Goal: Task Accomplishment & Management: Manage account settings

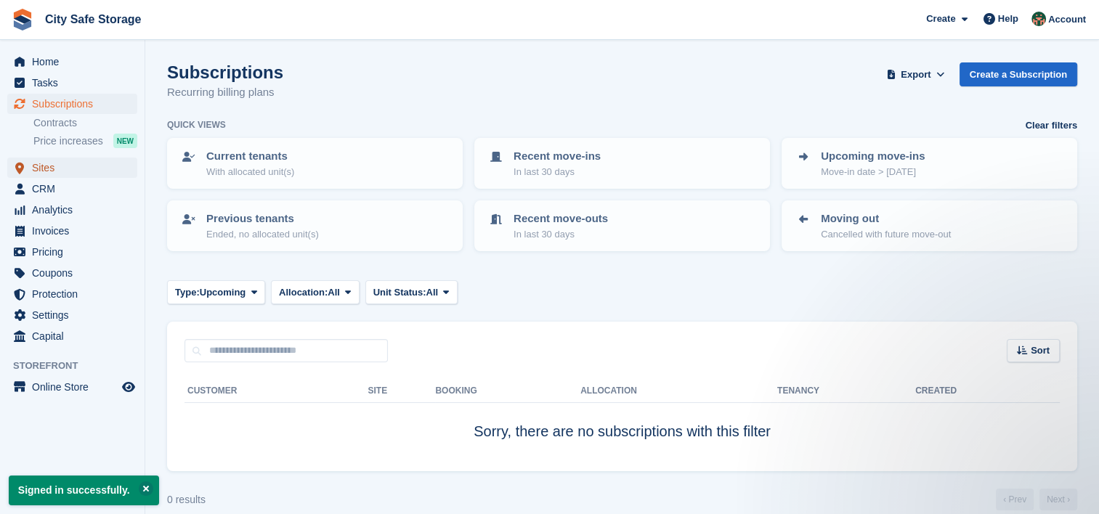
click at [70, 171] on span "Sites" at bounding box center [75, 168] width 87 height 20
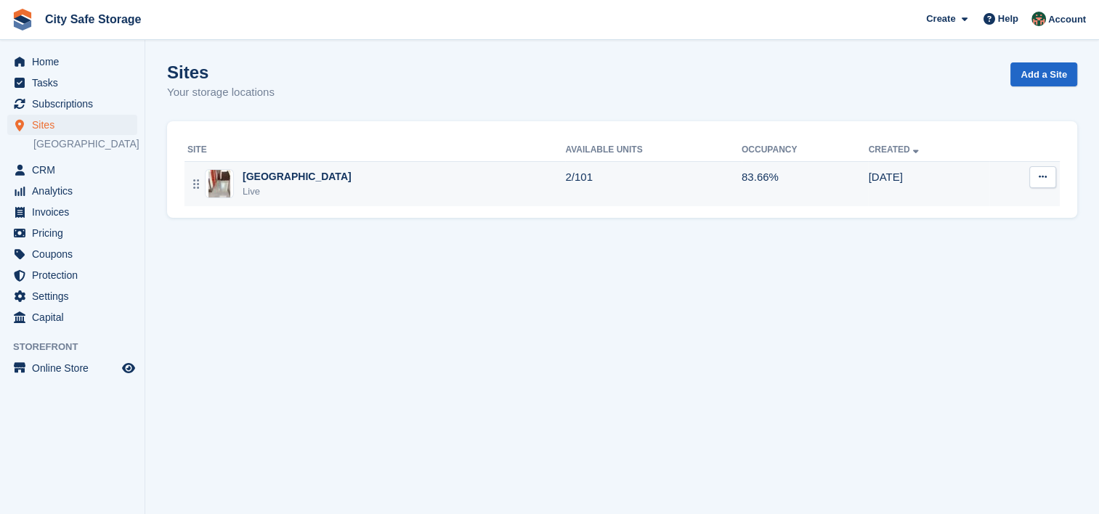
click at [270, 201] on td "Sheffield Live" at bounding box center [375, 183] width 381 height 45
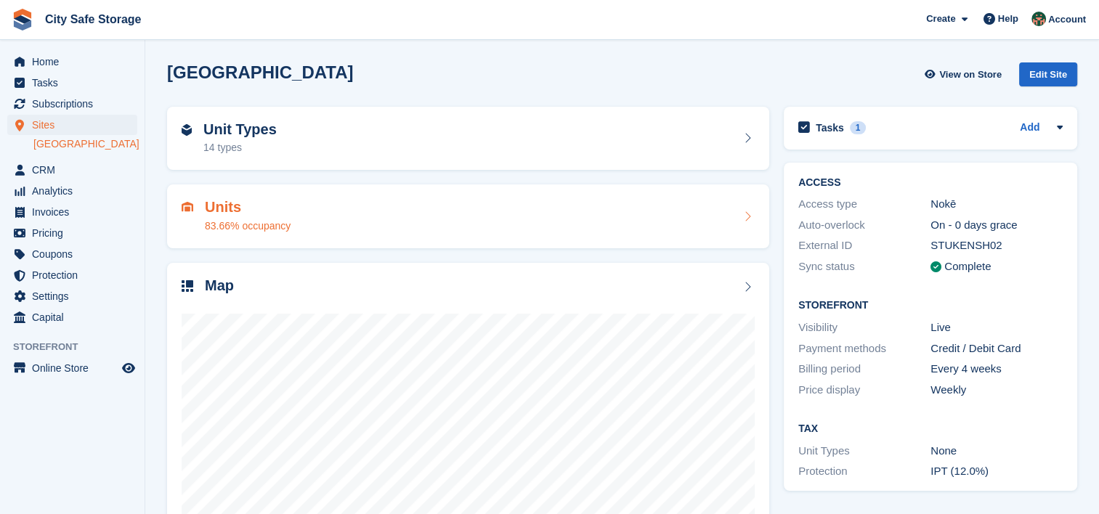
click at [599, 232] on div "Units 83.66% occupancy" at bounding box center [468, 216] width 573 height 35
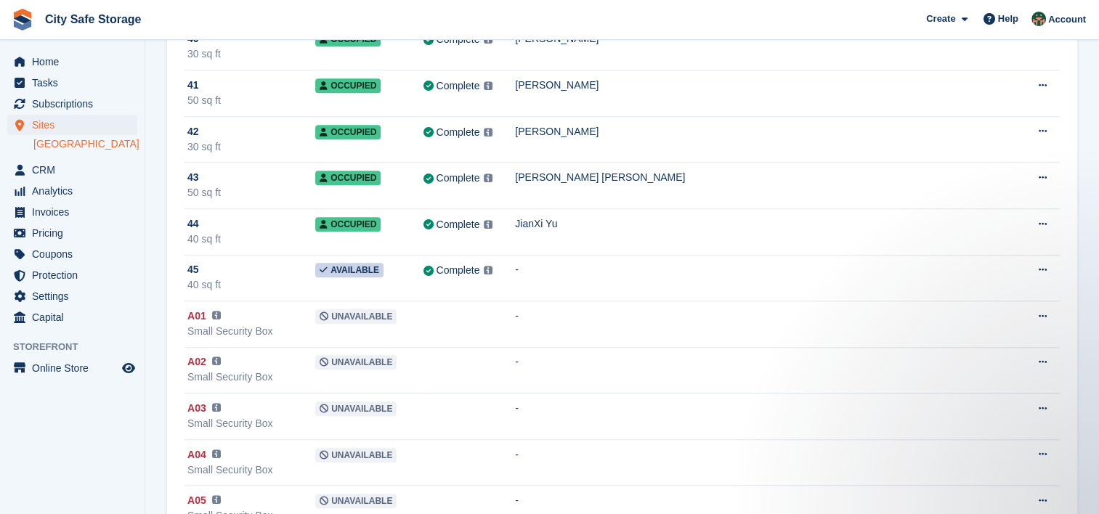
scroll to position [1326, 0]
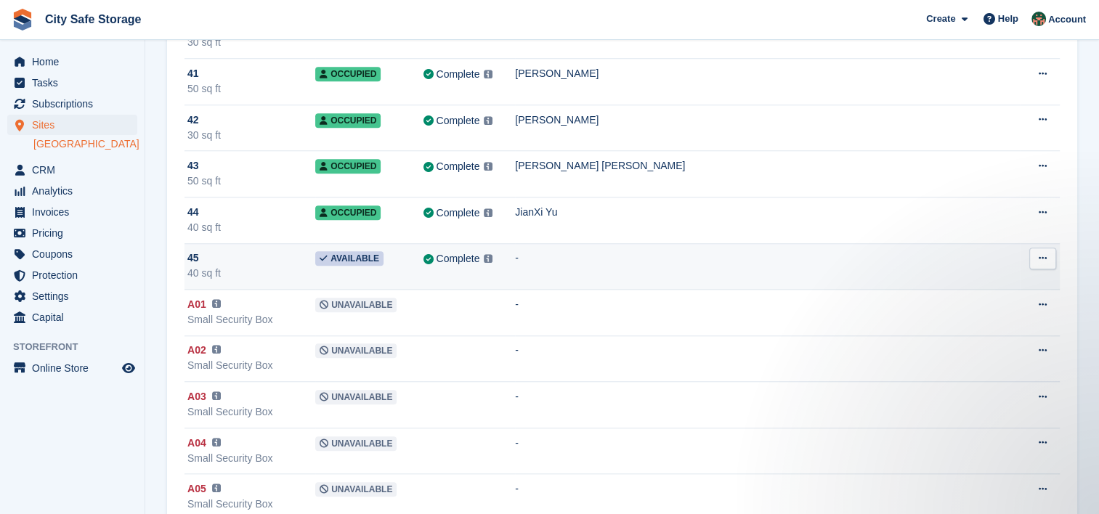
click at [971, 267] on td "-" at bounding box center [767, 266] width 504 height 47
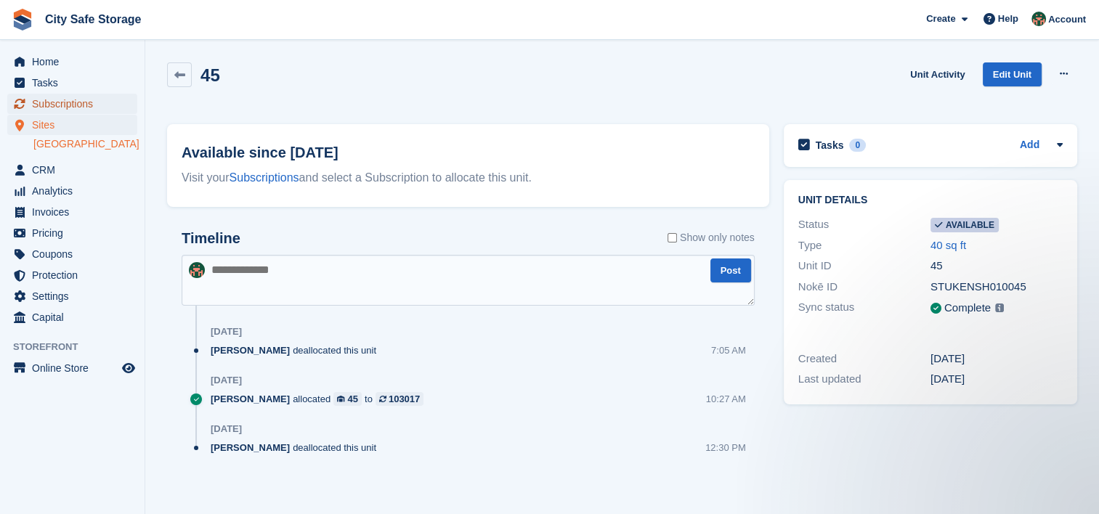
click at [59, 102] on span "Subscriptions" at bounding box center [75, 104] width 87 height 20
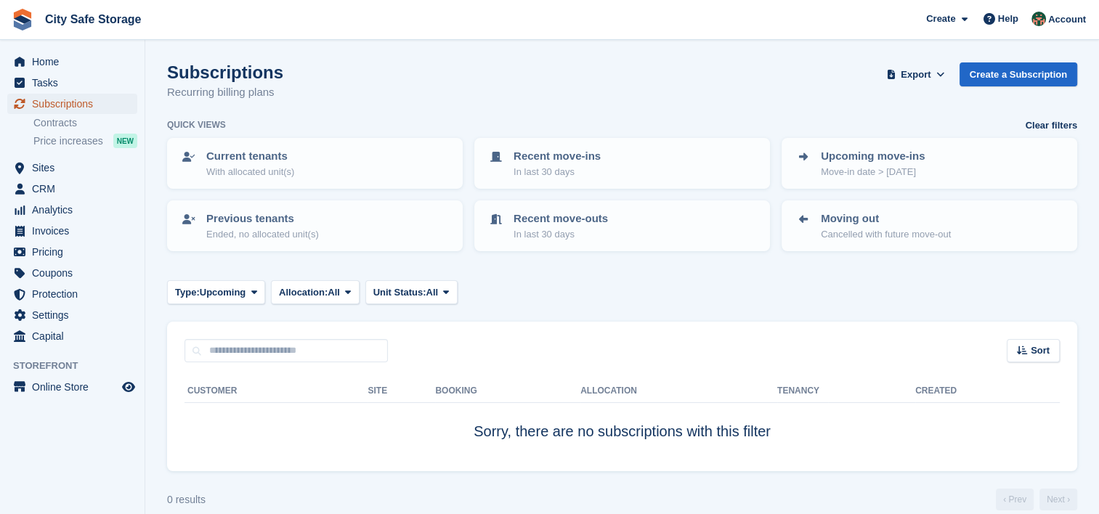
click at [67, 105] on span "Subscriptions" at bounding box center [75, 104] width 87 height 20
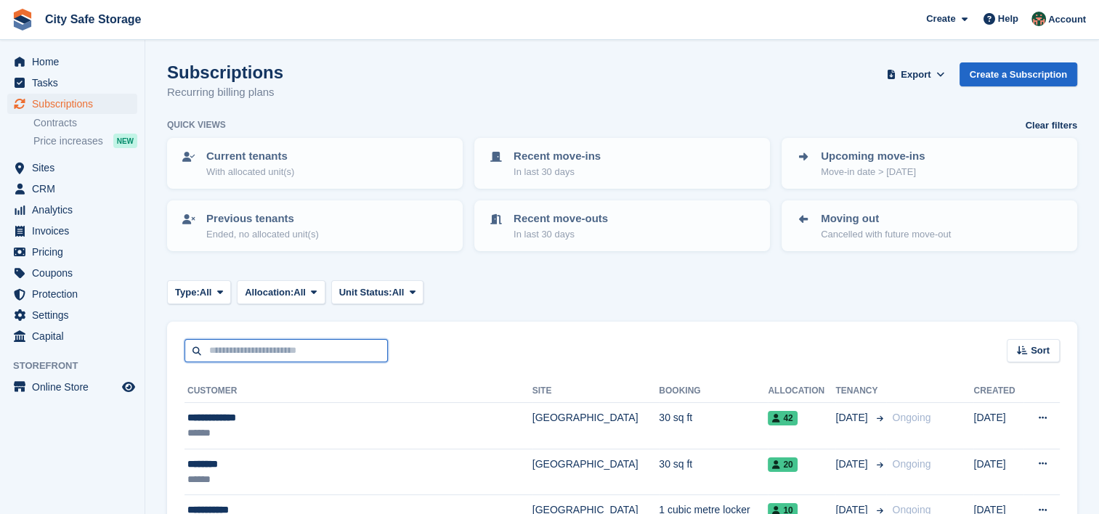
click at [269, 343] on input "text" at bounding box center [286, 351] width 203 height 24
type input "****"
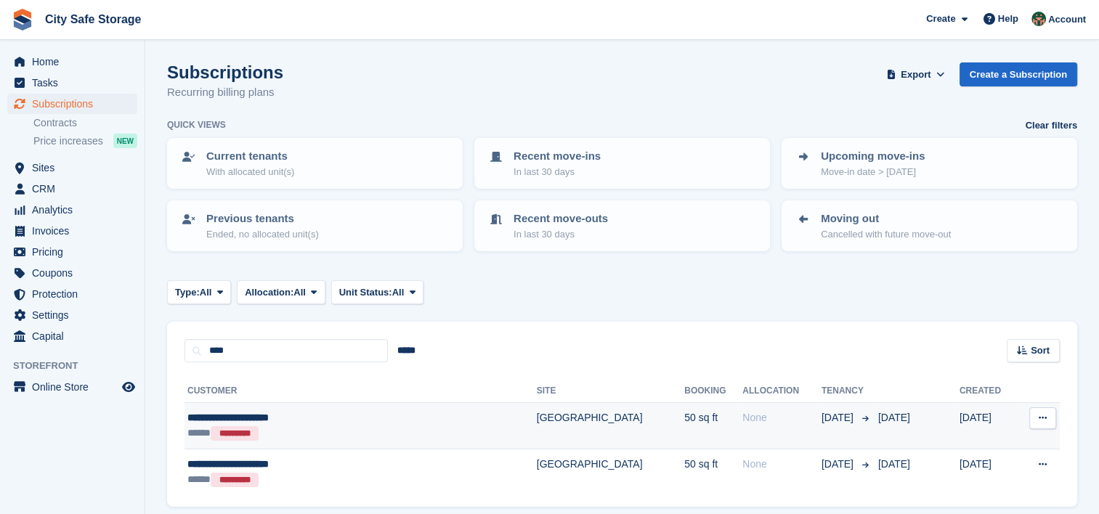
click at [302, 435] on div "***** *********" at bounding box center [311, 433] width 249 height 15
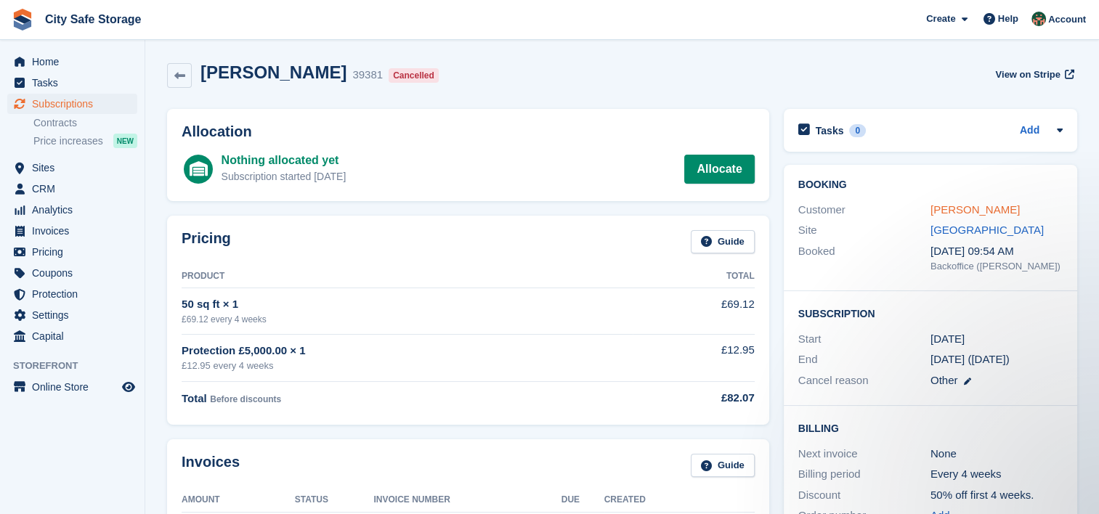
click at [985, 214] on link "[PERSON_NAME]" at bounding box center [975, 209] width 89 height 12
